Goal: Task Accomplishment & Management: Manage account settings

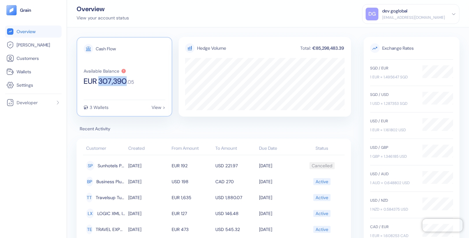
drag, startPoint x: 100, startPoint y: 81, endPoint x: 127, endPoint y: 83, distance: 26.9
click at [127, 83] on span "EUR 307,390" at bounding box center [105, 81] width 43 height 8
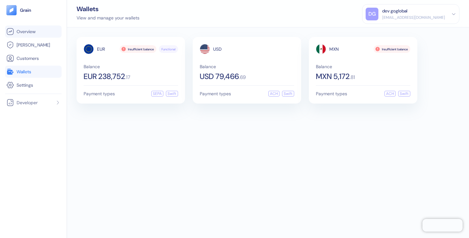
click at [26, 32] on span "Overview" at bounding box center [26, 31] width 19 height 6
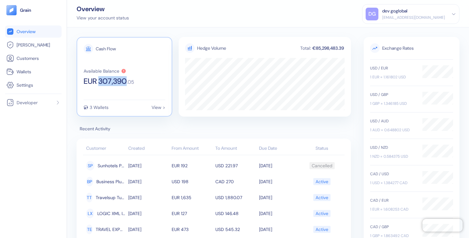
copy span "307,390"
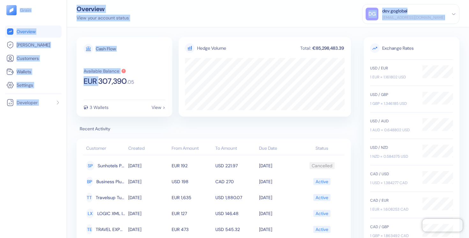
drag, startPoint x: 99, startPoint y: 83, endPoint x: 54, endPoint y: -30, distance: 121.0
click at [54, 0] on html "Pingdom Check: App Online Overview [PERSON_NAME] Customers Wallets Settings Dev…" at bounding box center [234, 119] width 469 height 238
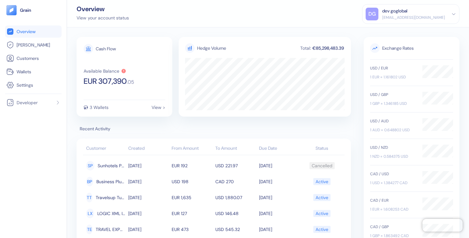
click at [397, 33] on div "Cash Flow Available Balance EUR 307,390 . 05 3 Wallets View > Hedge Volume Tota…" at bounding box center [268, 132] width 402 height 211
click at [429, 15] on div "[EMAIL_ADDRESS][DOMAIN_NAME]" at bounding box center [413, 18] width 63 height 6
click at [388, 31] on div "Sign Out" at bounding box center [383, 31] width 18 height 7
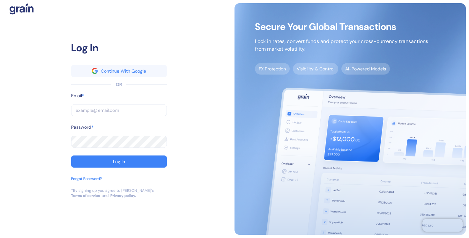
click at [122, 108] on input "text" at bounding box center [119, 110] width 96 height 12
type input "[EMAIL_ADDRESS][DOMAIN_NAME]"
